Goal: Task Accomplishment & Management: Manage account settings

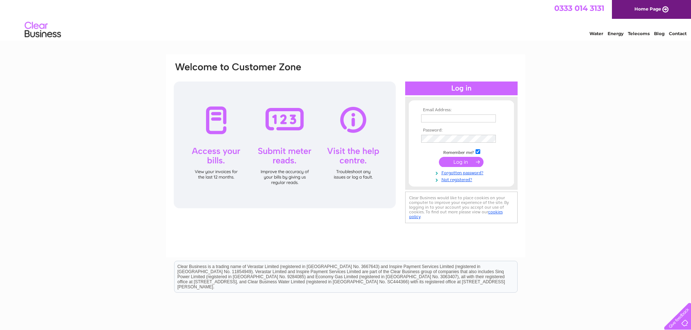
type input "[EMAIL_ADDRESS][DOMAIN_NAME]"
click at [209, 145] on div at bounding box center [285, 145] width 222 height 127
click at [211, 123] on div at bounding box center [285, 145] width 222 height 127
click at [461, 161] on input "submit" at bounding box center [461, 162] width 45 height 10
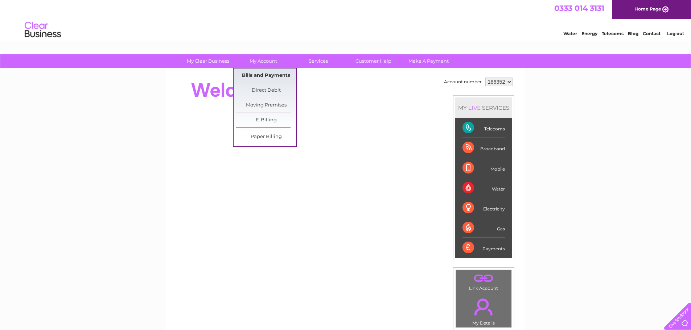
click at [250, 77] on link "Bills and Payments" at bounding box center [266, 76] width 60 height 15
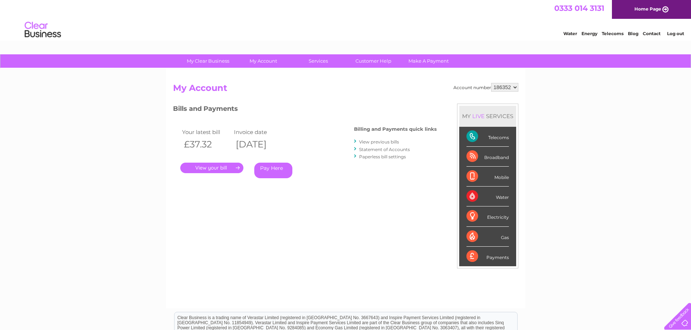
click at [209, 164] on link "." at bounding box center [211, 168] width 63 height 11
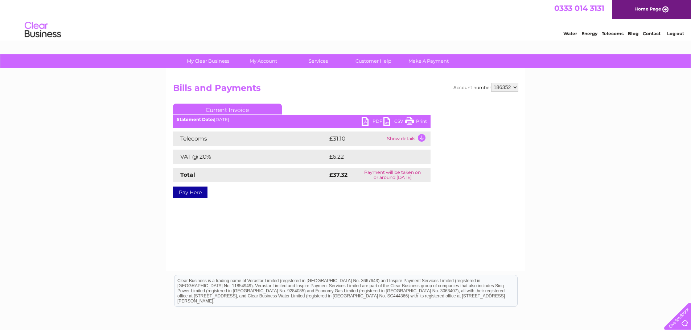
click at [360, 122] on div "Statement Date: [DATE]" at bounding box center [302, 119] width 258 height 5
click at [364, 121] on link "PDF" at bounding box center [373, 122] width 22 height 11
